Goal: Task Accomplishment & Management: Use online tool/utility

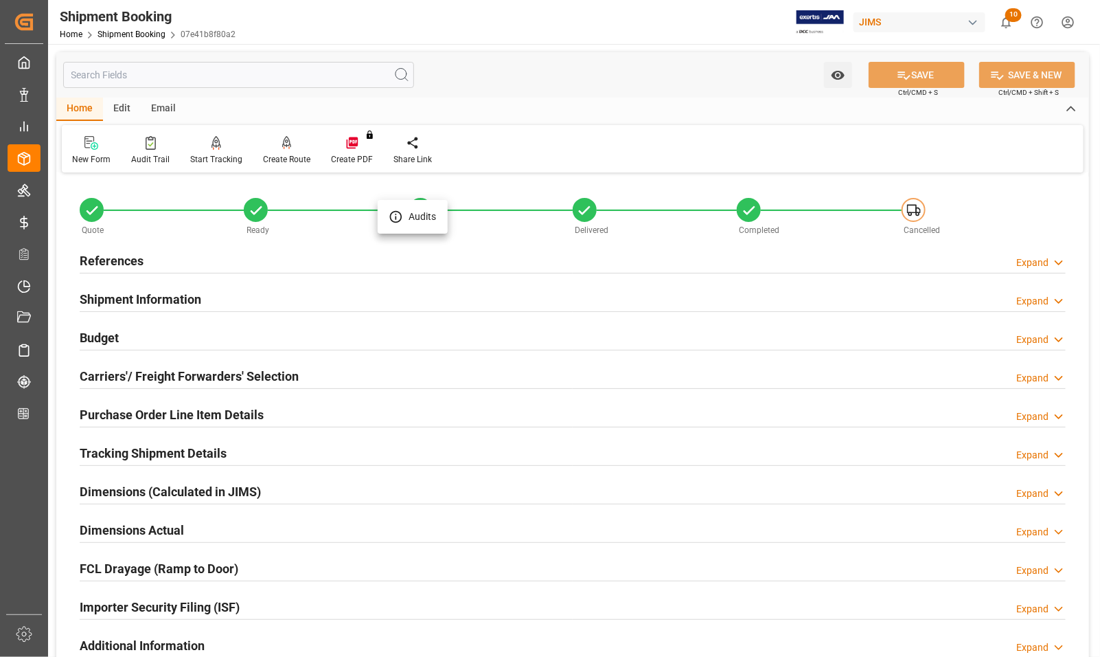
scroll to position [601, 0]
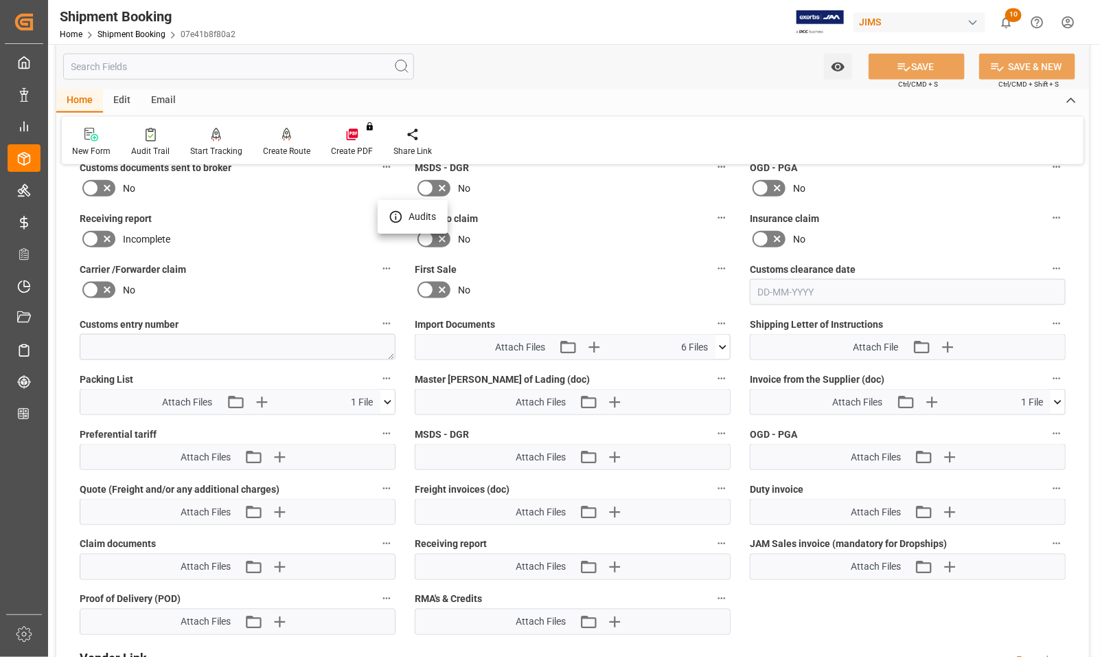
click at [25, 286] on div at bounding box center [550, 328] width 1100 height 657
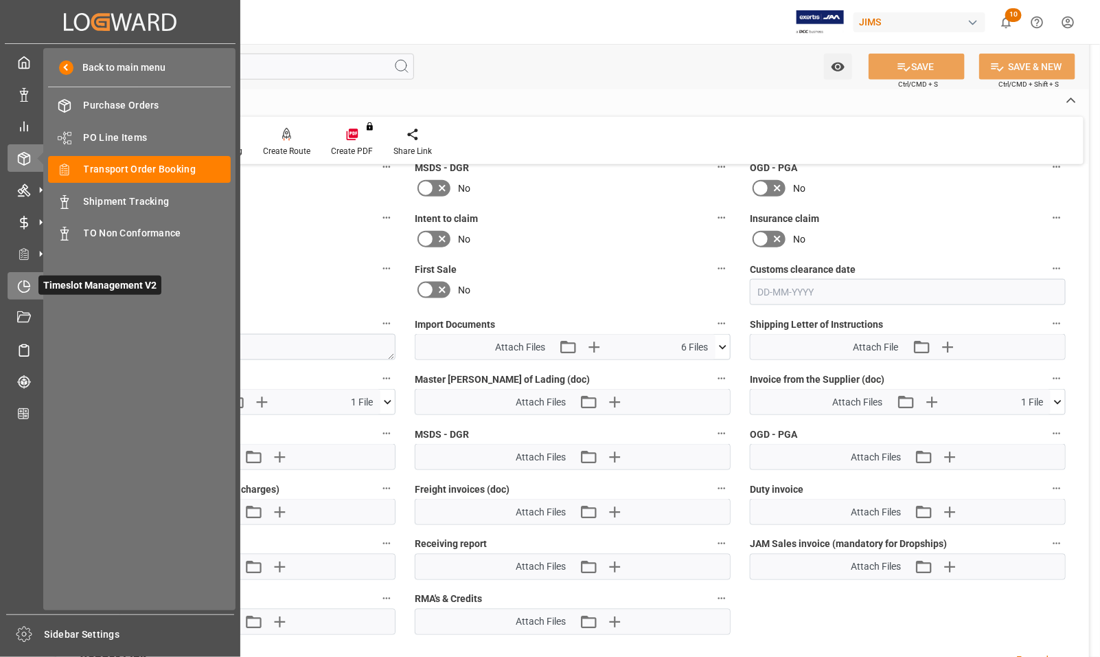
click at [25, 286] on icon at bounding box center [26, 282] width 5 height 5
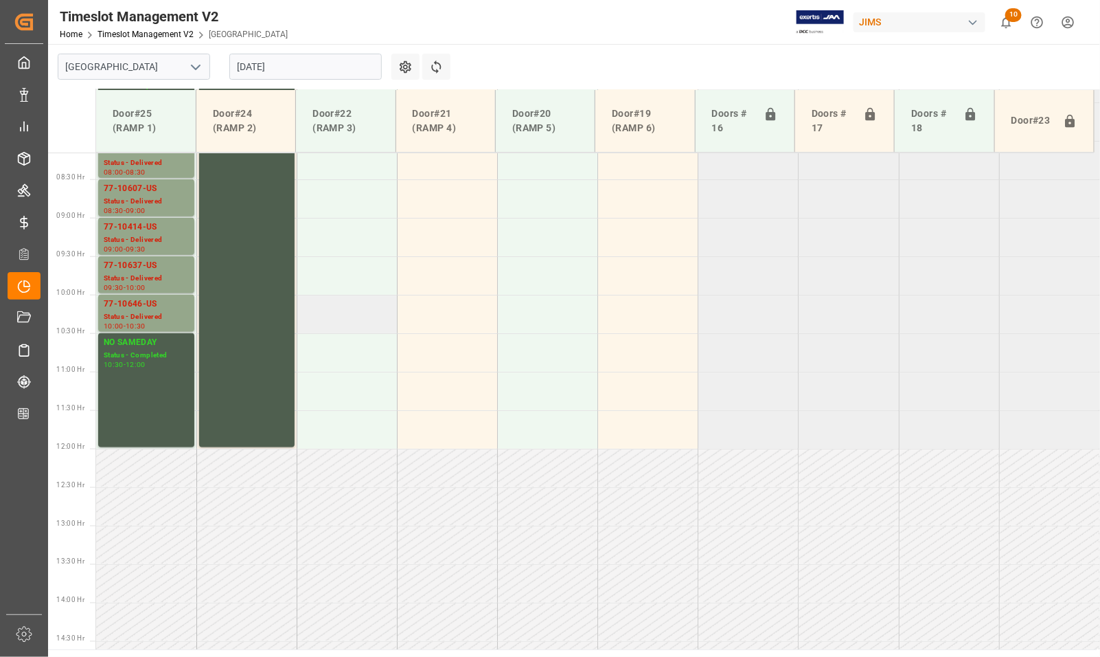
scroll to position [626, 0]
click at [135, 310] on div "77-10646-US" at bounding box center [146, 305] width 85 height 14
click at [134, 271] on div "77-10637-US" at bounding box center [146, 267] width 85 height 14
click at [128, 227] on div "77-10414-US" at bounding box center [146, 228] width 85 height 14
click at [128, 183] on div "77-10607-US" at bounding box center [146, 190] width 85 height 14
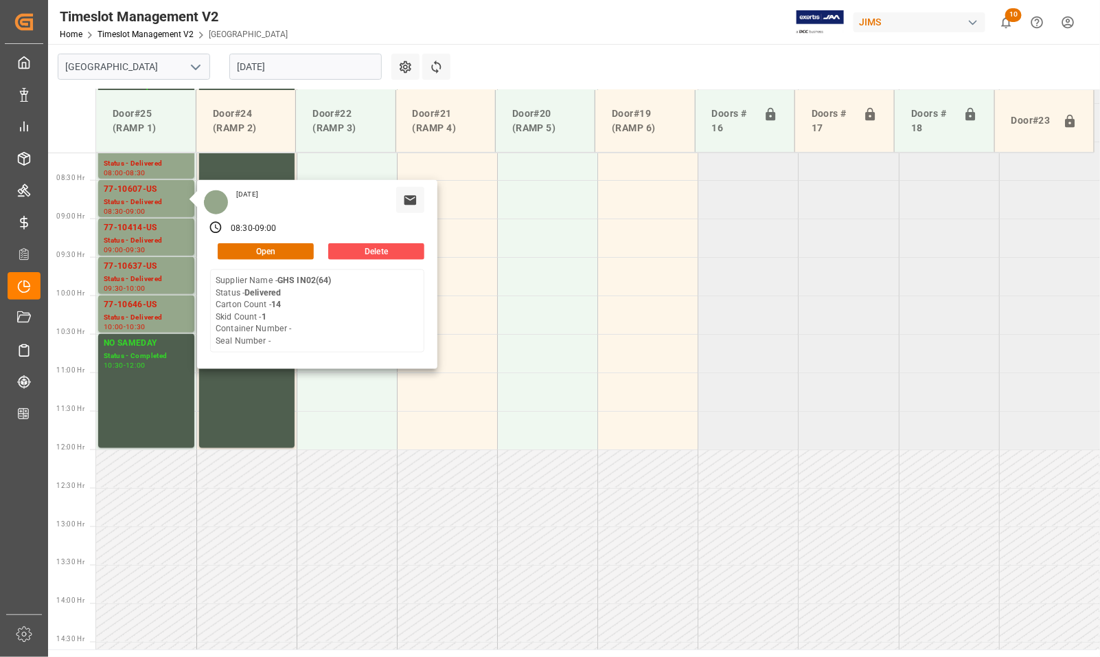
scroll to position [455, 0]
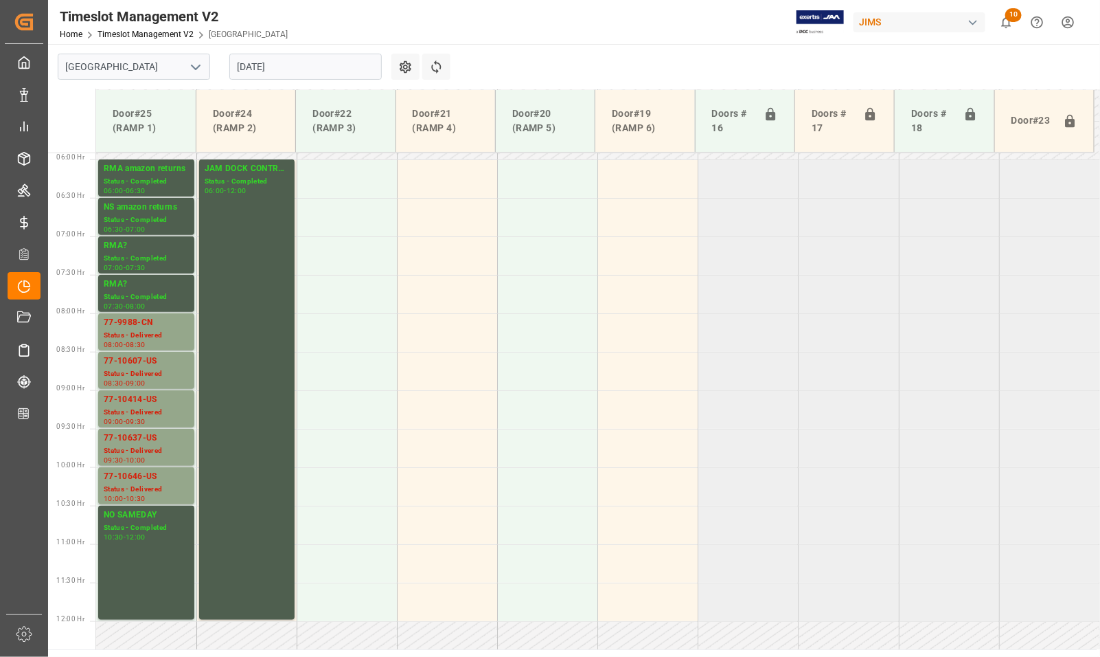
click at [138, 320] on div "77-9988-CN" at bounding box center [146, 323] width 85 height 14
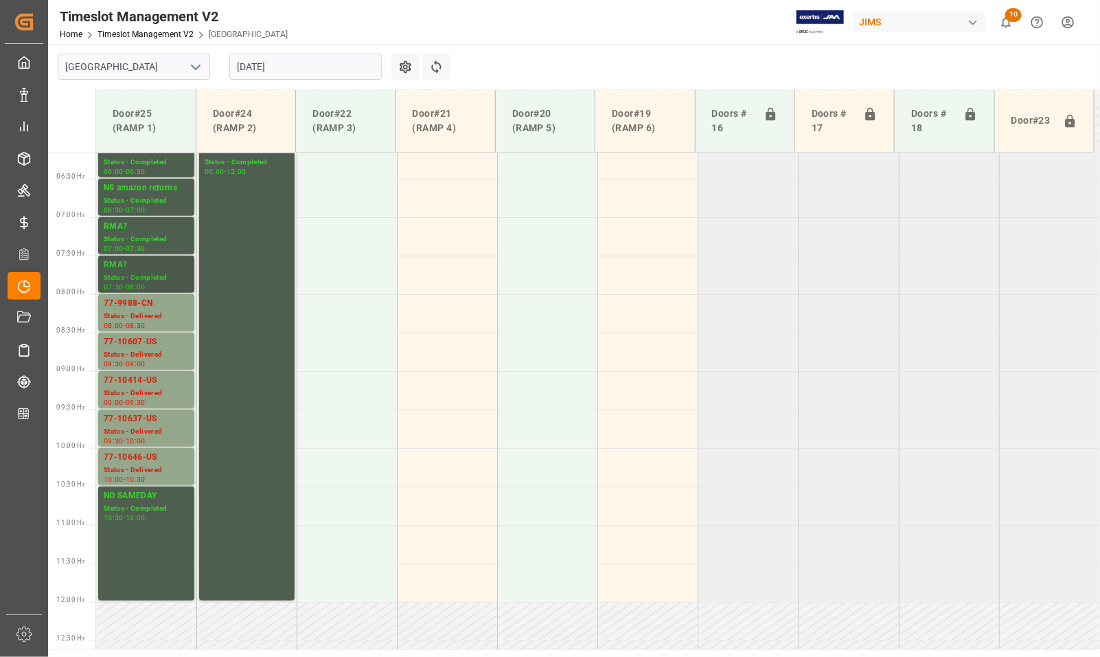
scroll to position [369, 0]
